Goal: Task Accomplishment & Management: Manage account settings

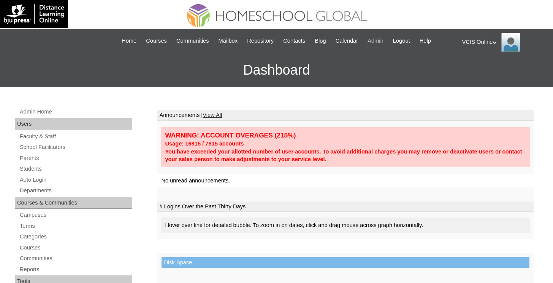
click at [378, 40] on span "Admin" at bounding box center [376, 41] width 16 height 9
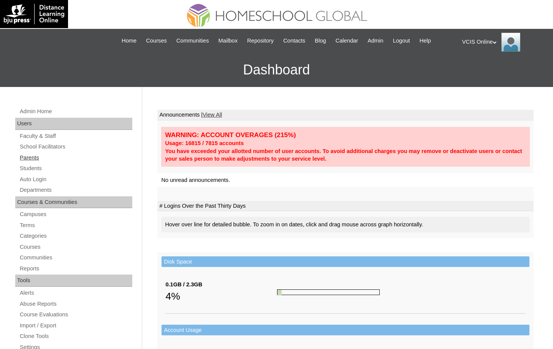
click at [36, 159] on link "Parents" at bounding box center [75, 158] width 113 height 10
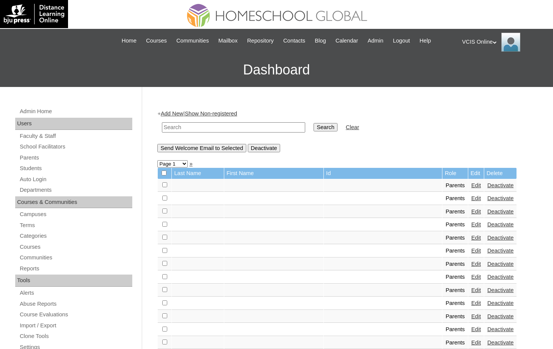
click at [271, 123] on input "text" at bounding box center [233, 127] width 143 height 10
paste input "VCIS022-4A-PA2025"
type input "VCIS022-4A-PA2025"
click at [314, 124] on input "Search" at bounding box center [326, 127] width 24 height 8
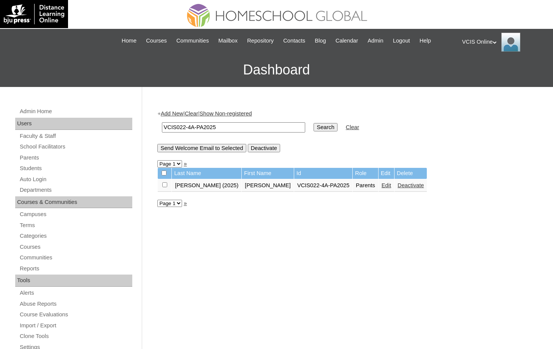
click at [314, 128] on input "Search" at bounding box center [326, 127] width 24 height 8
click at [382, 188] on link "Edit" at bounding box center [387, 186] width 10 height 6
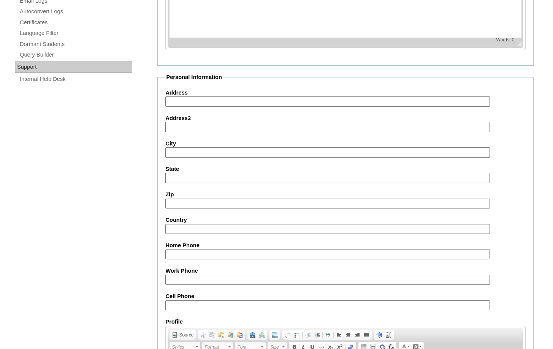
scroll to position [649, 0]
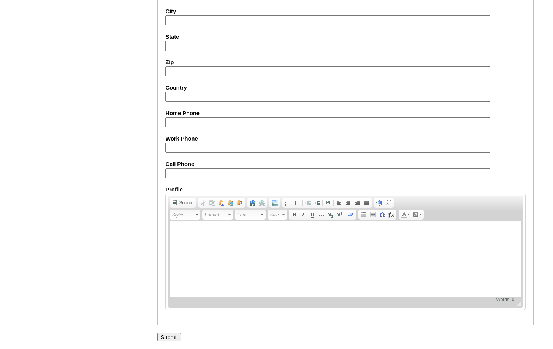
click at [179, 336] on input "Submit" at bounding box center [169, 337] width 24 height 8
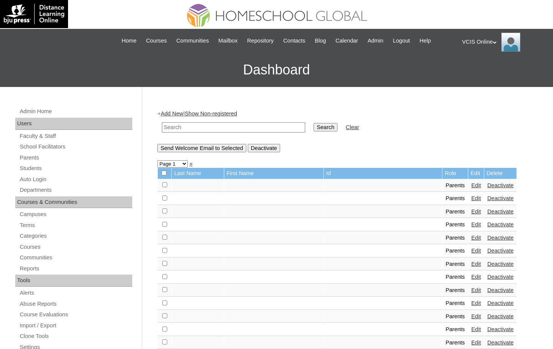
click at [474, 38] on div "VCIS Online My Profile My Settings Logout" at bounding box center [503, 42] width 83 height 19
click at [474, 76] on li "Logout" at bounding box center [485, 72] width 37 height 10
click at [474, 73] on h3 "Dashboard" at bounding box center [277, 70] width 546 height 34
click at [476, 45] on div "VCIS Online My Profile My Settings Logout" at bounding box center [503, 42] width 83 height 19
click at [476, 70] on span "Logout" at bounding box center [475, 71] width 15 height 6
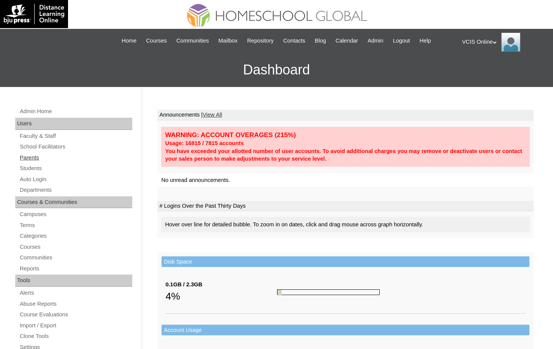
click at [21, 160] on link "Parents" at bounding box center [75, 158] width 113 height 10
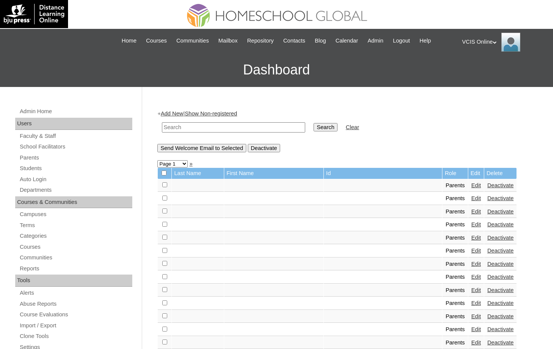
click at [214, 130] on input "text" at bounding box center [233, 127] width 143 height 10
paste input "VCIS022-4A-PA2025"
type input "VCIS022-4A-PA2025"
click at [326, 130] on input "Search" at bounding box center [326, 127] width 24 height 8
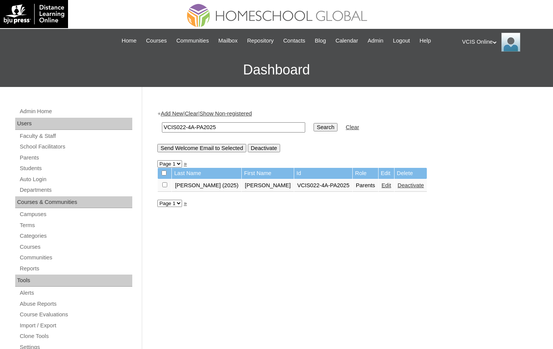
click at [382, 186] on link "Edit" at bounding box center [387, 186] width 10 height 6
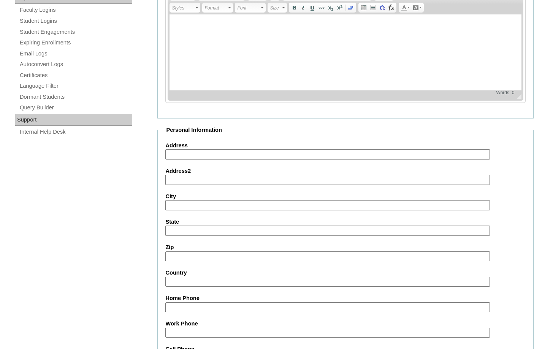
scroll to position [649, 0]
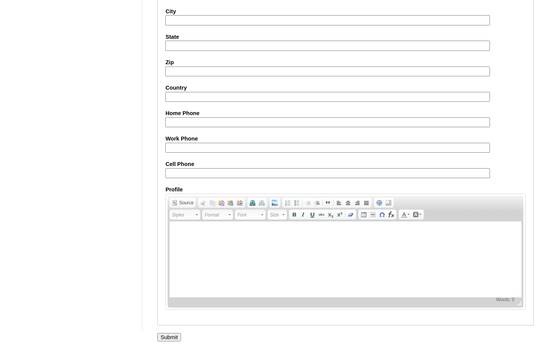
click at [167, 338] on input "Submit" at bounding box center [169, 337] width 24 height 8
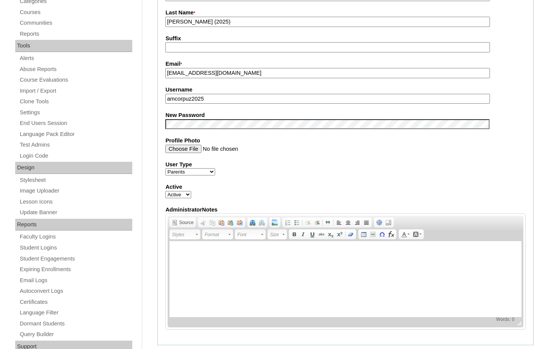
scroll to position [0, 0]
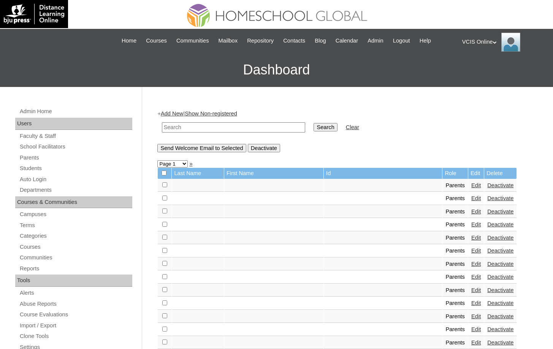
click at [486, 41] on div "VCIS Online My Profile My Settings Logout" at bounding box center [503, 42] width 83 height 19
click at [478, 72] on span "Logout" at bounding box center [475, 71] width 15 height 6
